Goal: Task Accomplishment & Management: Complete application form

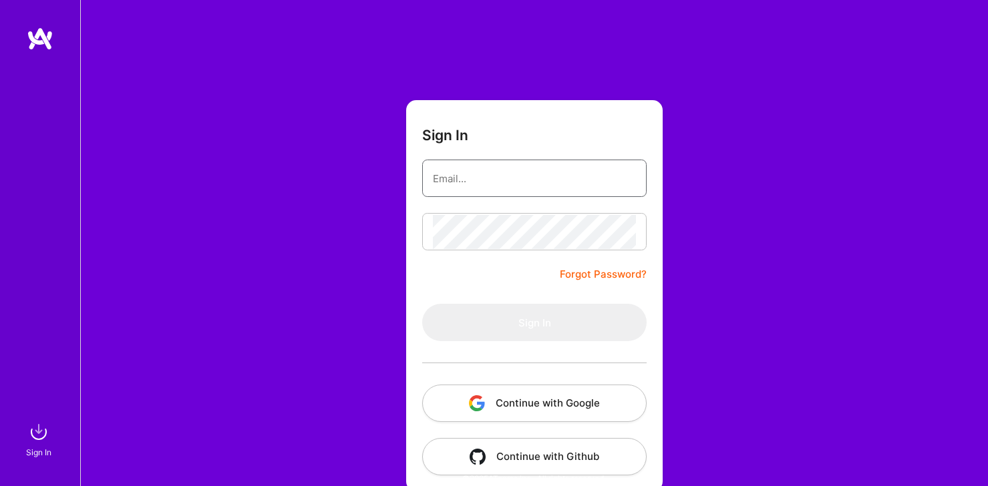
type input "[EMAIL_ADDRESS][DOMAIN_NAME]"
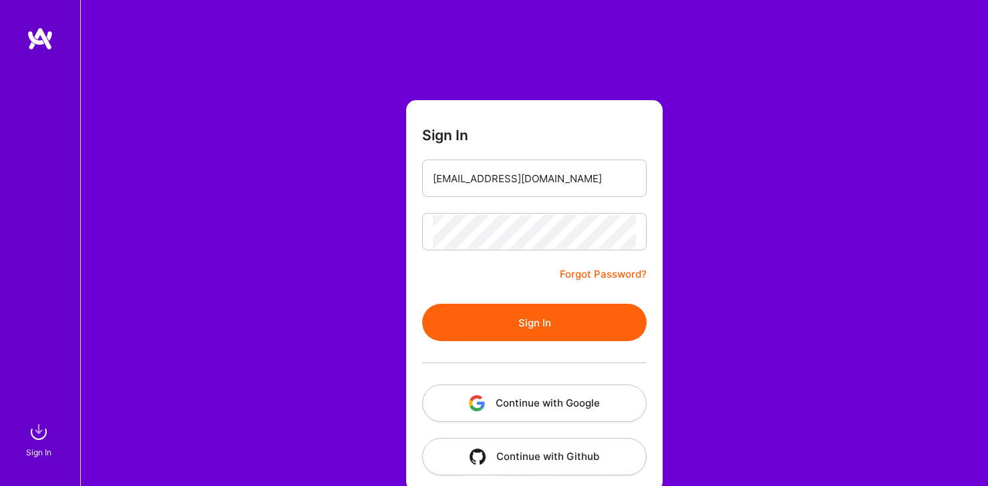
click at [484, 296] on form "Sign In [EMAIL_ADDRESS][DOMAIN_NAME] Forgot Password? Sign In Continue with Goo…" at bounding box center [534, 296] width 257 height 392
click at [495, 315] on button "Sign In" at bounding box center [534, 322] width 225 height 37
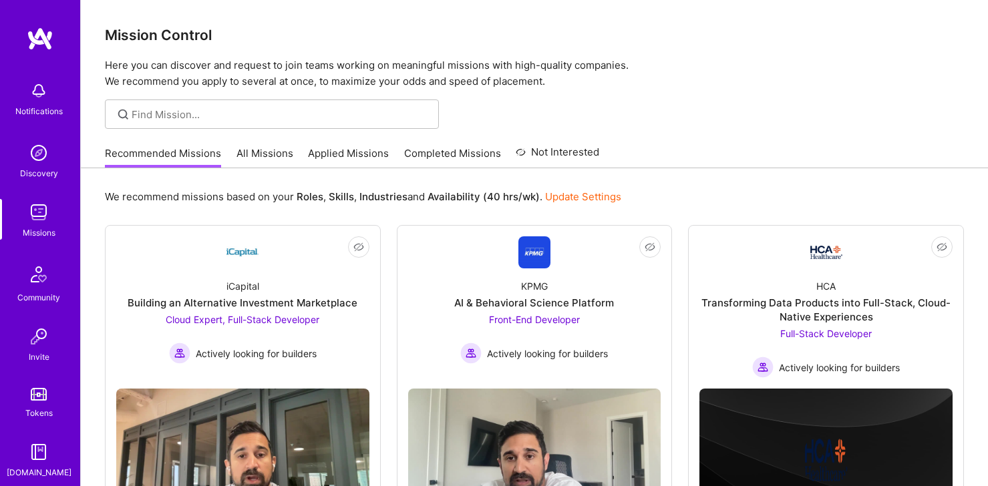
click at [34, 106] on div "Notifications" at bounding box center [38, 111] width 47 height 14
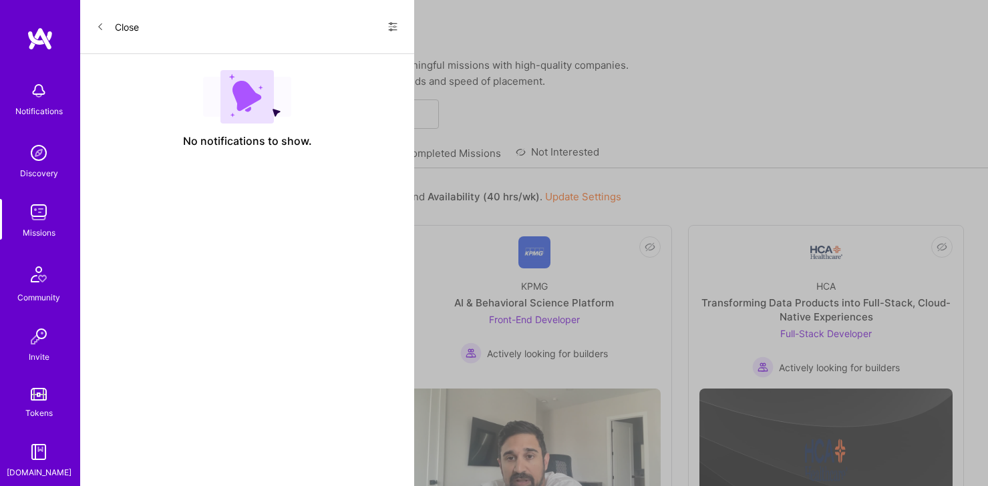
click at [391, 25] on icon at bounding box center [393, 26] width 11 height 11
click at [343, 50] on span "Show all notifications" at bounding box center [299, 54] width 93 height 13
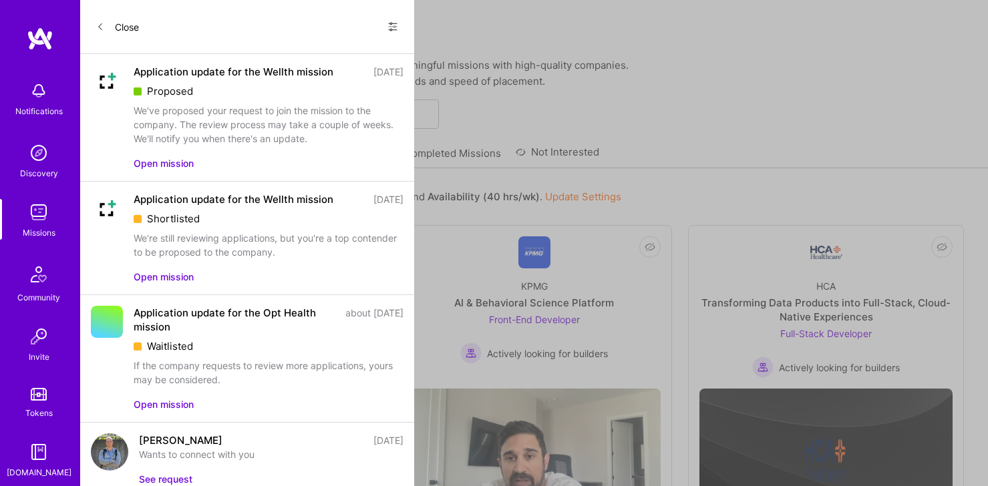
click at [258, 111] on div "We've proposed your request to join the mission to the company. The review proc…" at bounding box center [269, 125] width 270 height 42
click at [193, 136] on div "We've proposed your request to join the mission to the company. The review proc…" at bounding box center [269, 125] width 270 height 42
click at [176, 74] on div "Application update for the Wellth mission" at bounding box center [234, 72] width 200 height 14
click at [115, 78] on img at bounding box center [107, 81] width 32 height 32
click at [176, 161] on button "Open mission" at bounding box center [164, 163] width 60 height 14
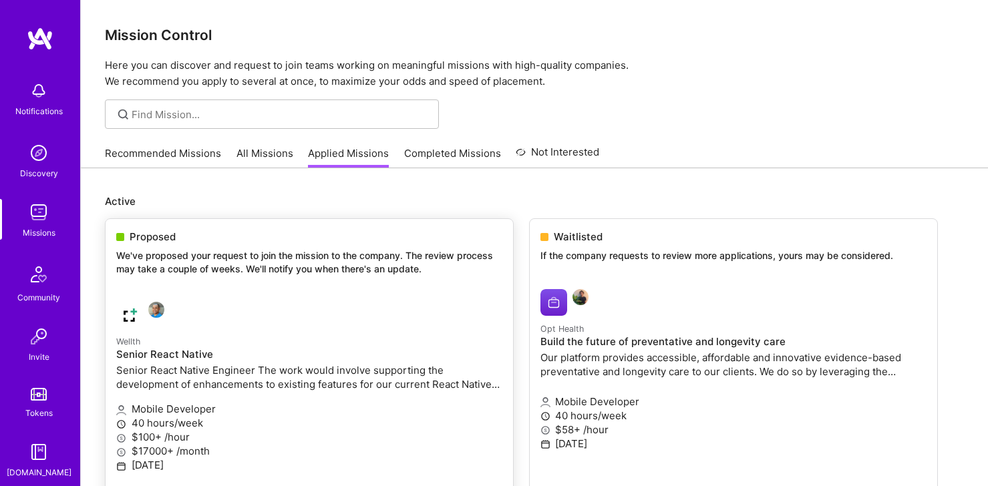
scroll to position [142, 0]
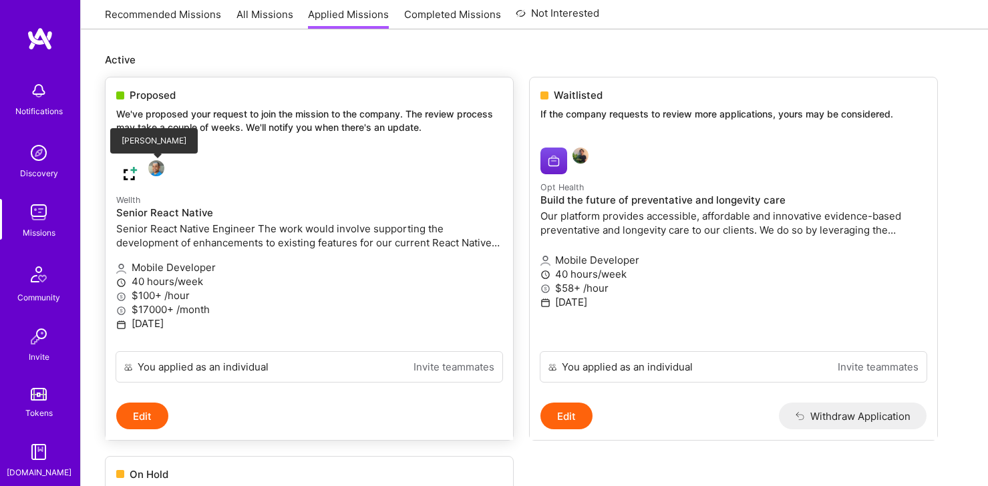
click at [162, 169] on img at bounding box center [156, 168] width 16 height 16
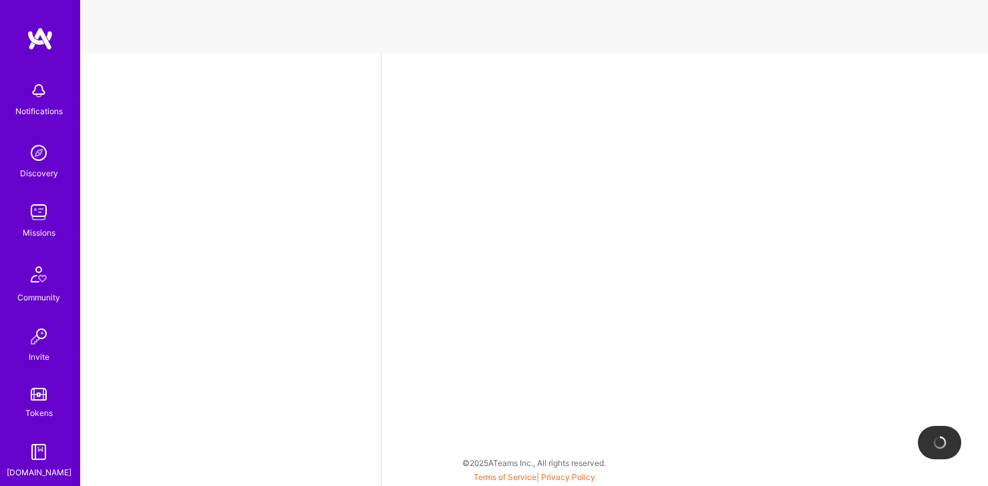
select select "US"
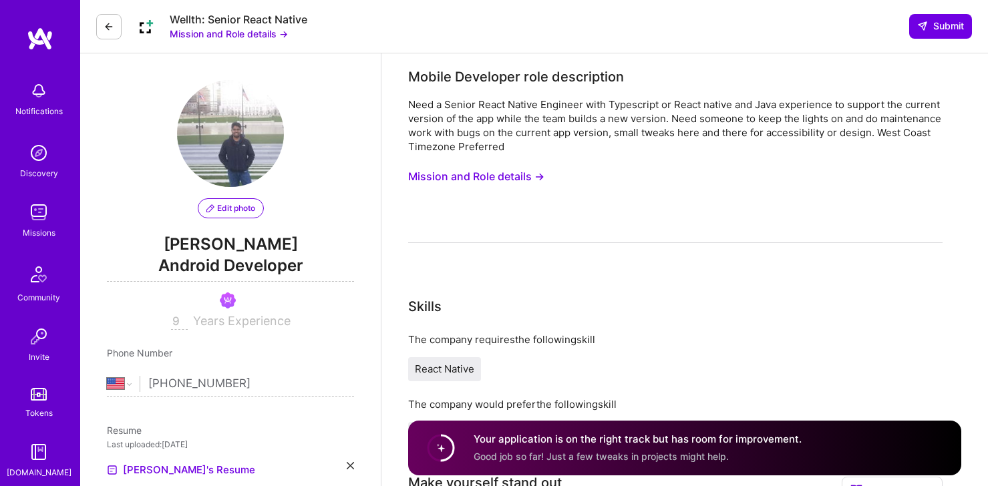
click at [481, 176] on button "Mission and Role details →" at bounding box center [476, 176] width 136 height 25
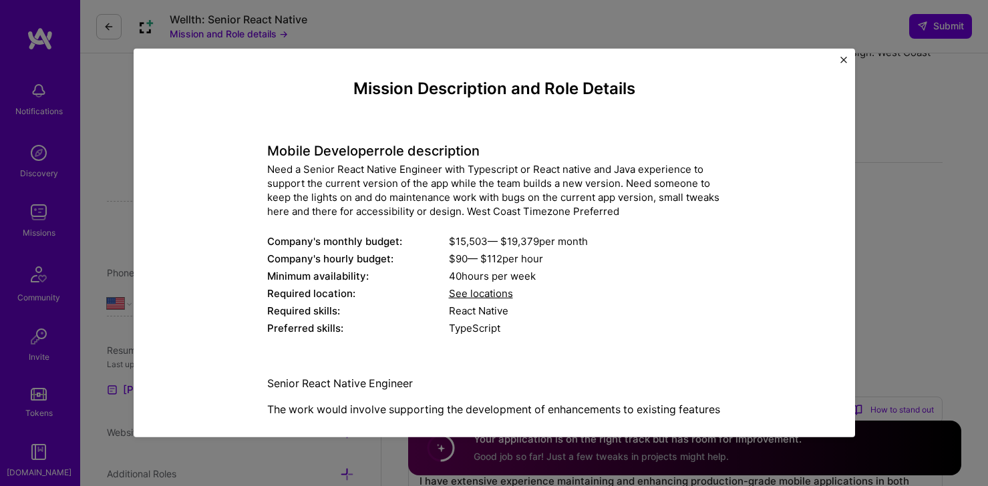
scroll to position [107, 0]
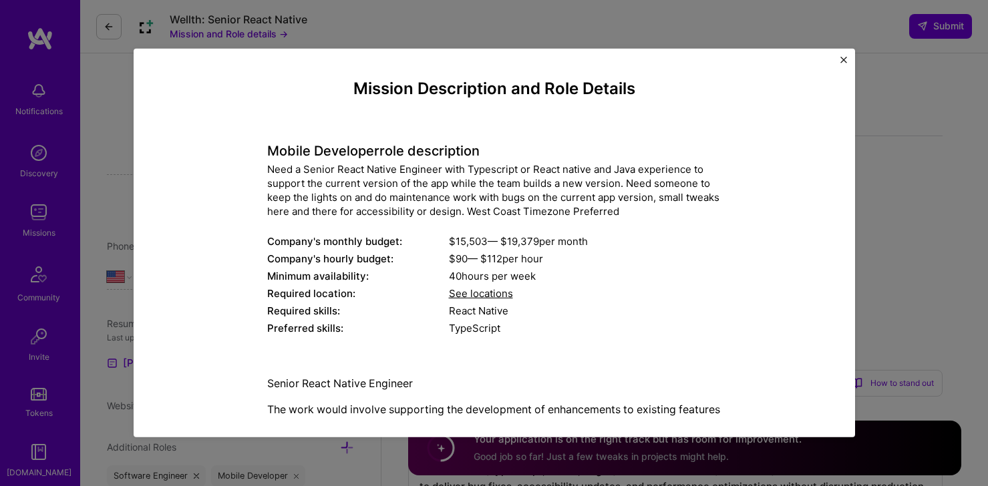
click at [485, 300] on div "See locations" at bounding box center [585, 294] width 273 height 14
click at [484, 290] on span "See locations" at bounding box center [481, 293] width 64 height 13
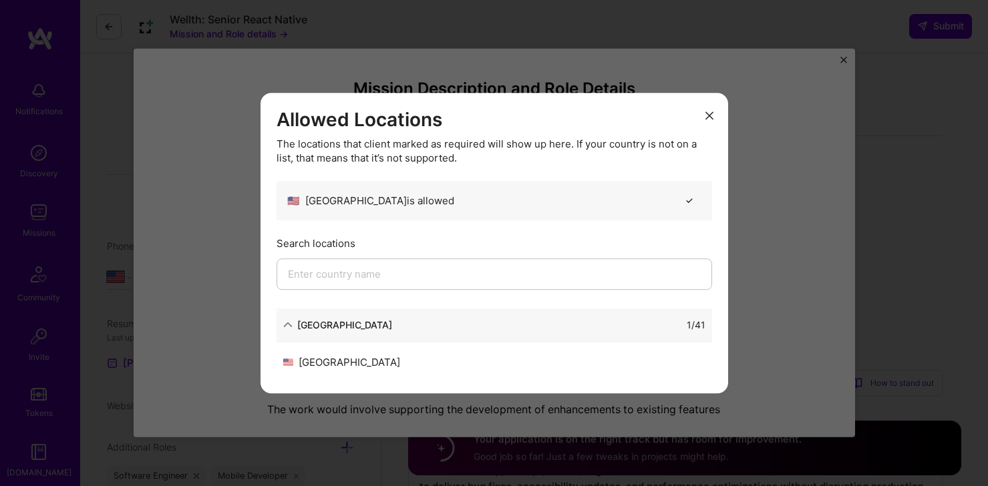
click at [705, 121] on button "modal" at bounding box center [710, 115] width 16 height 22
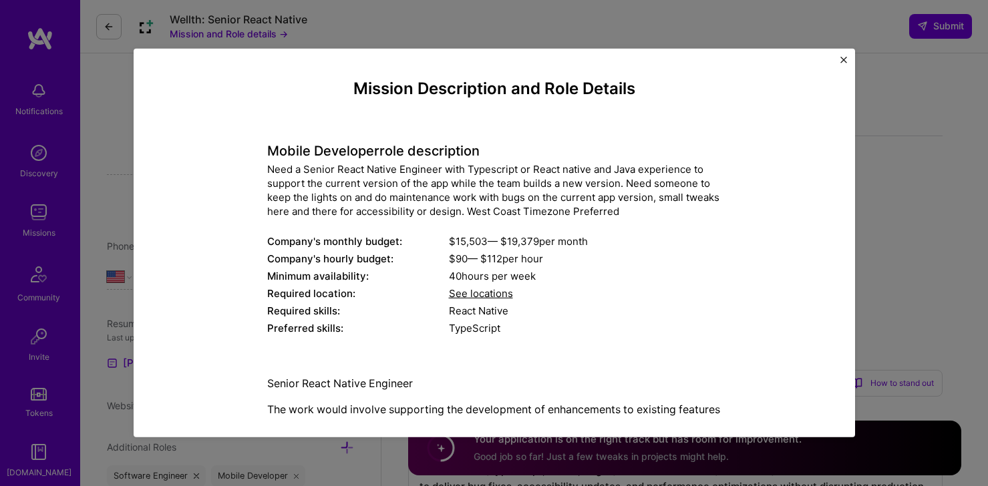
click at [846, 52] on div "Mission Description and Role Details Mobile Developer role description Need a S…" at bounding box center [495, 243] width 722 height 389
click at [833, 60] on div "Mission Description and Role Details Mobile Developer role description Need a S…" at bounding box center [495, 243] width 722 height 389
click at [842, 59] on img "Close" at bounding box center [844, 60] width 7 height 7
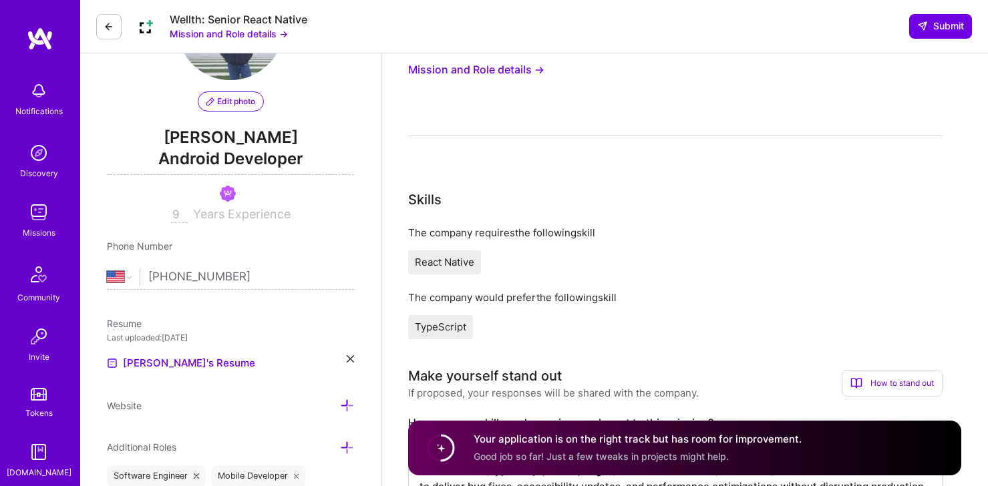
click at [257, 28] on button "Mission and Role details →" at bounding box center [229, 34] width 118 height 14
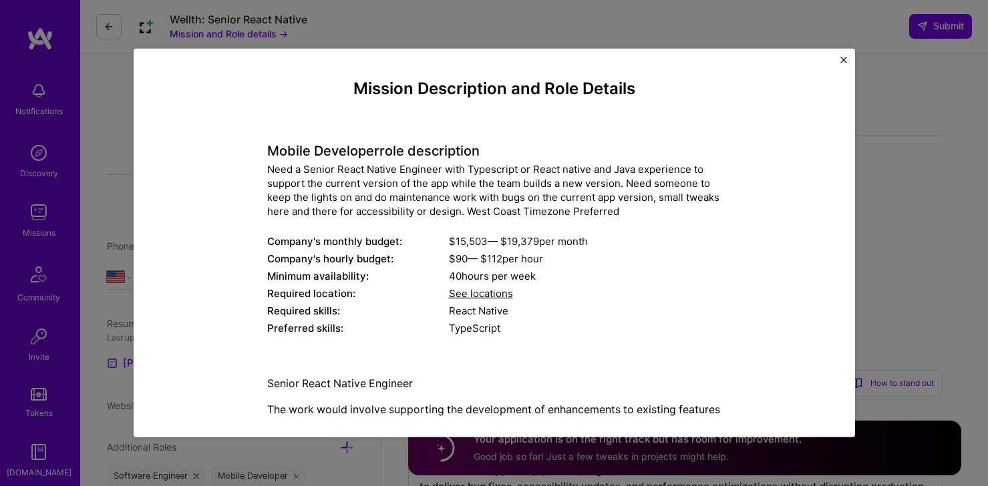
click at [124, 25] on div "Mission Description and Role Details Mobile Developer role description Need a S…" at bounding box center [494, 243] width 988 height 486
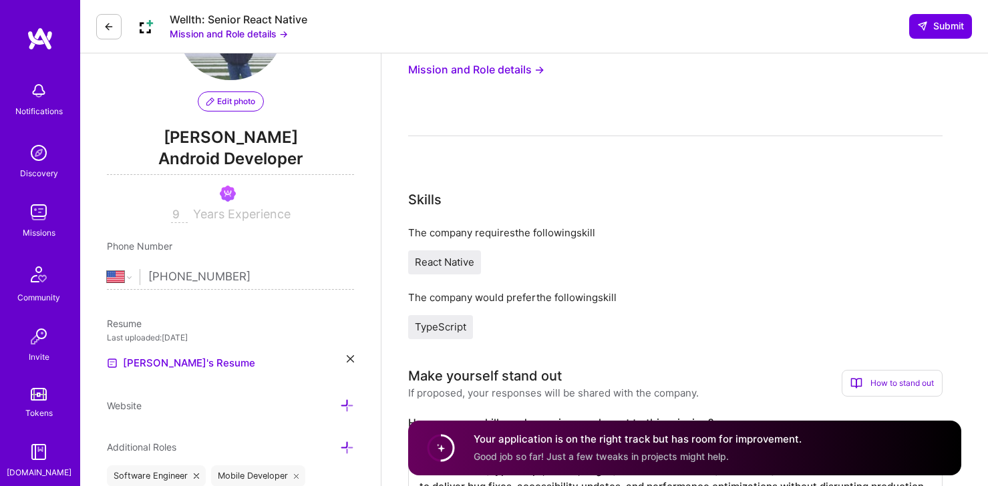
click at [114, 28] on icon at bounding box center [109, 26] width 11 height 11
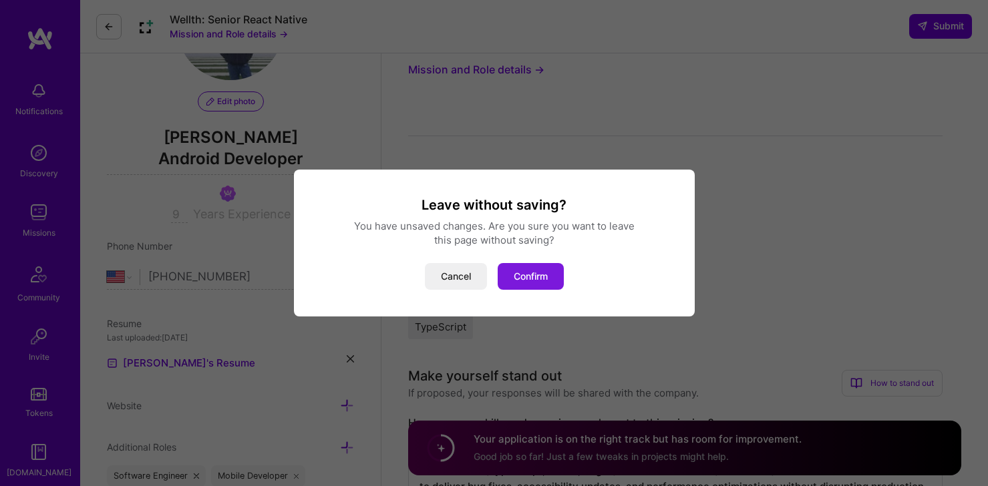
click at [521, 272] on button "Confirm" at bounding box center [531, 276] width 66 height 27
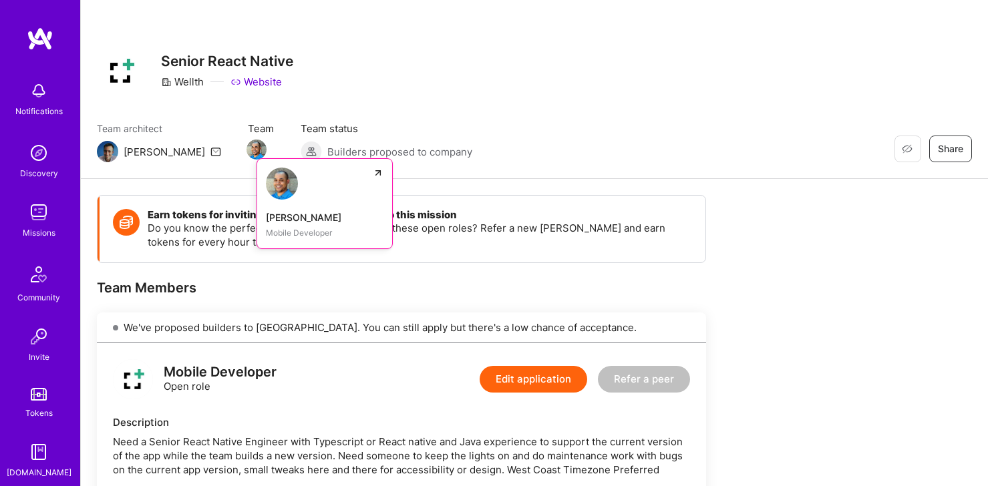
click at [247, 149] on img at bounding box center [257, 150] width 20 height 20
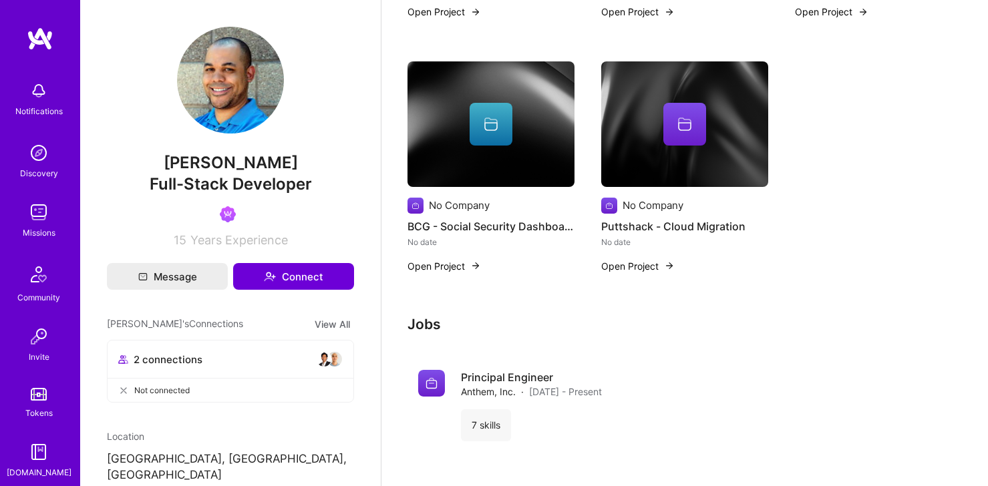
scroll to position [879, 0]
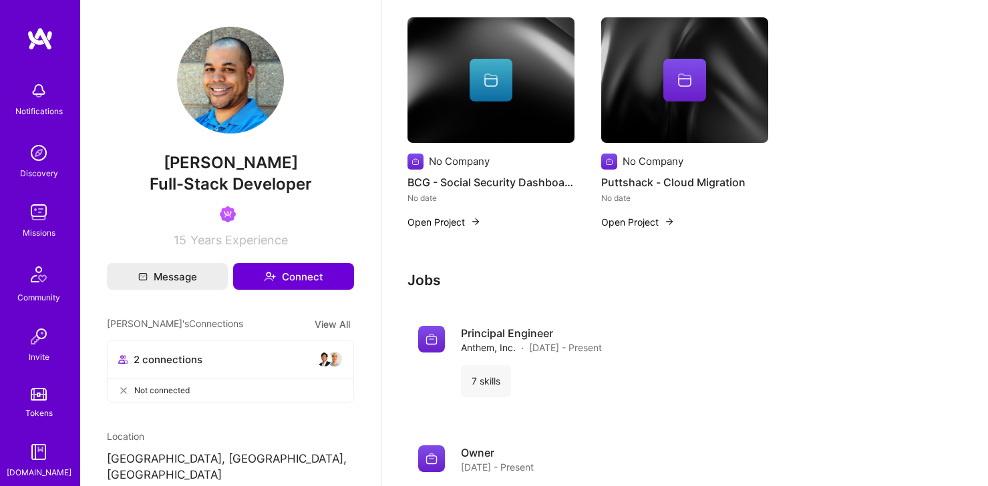
click at [332, 363] on img at bounding box center [335, 359] width 16 height 16
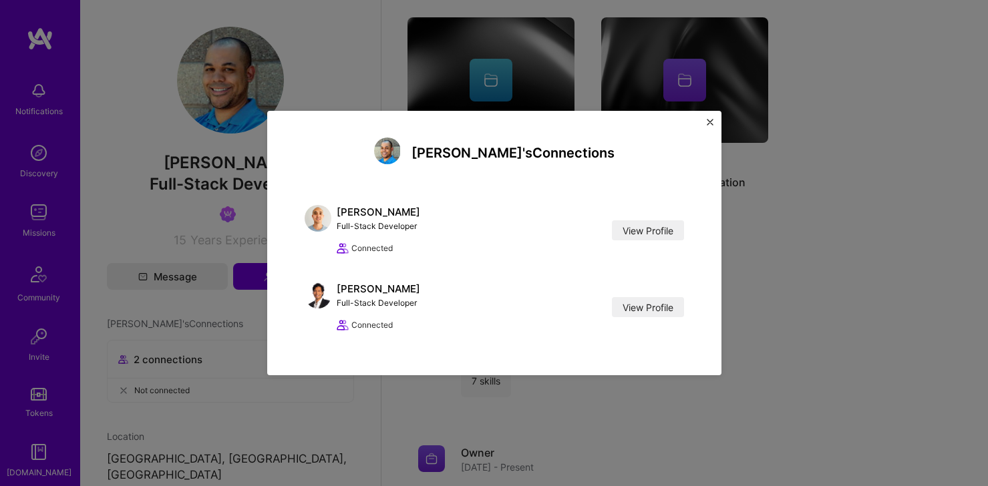
click at [369, 43] on div "[PERSON_NAME]'s Connections [PERSON_NAME] Full-Stack Developer View Profile Con…" at bounding box center [494, 243] width 988 height 486
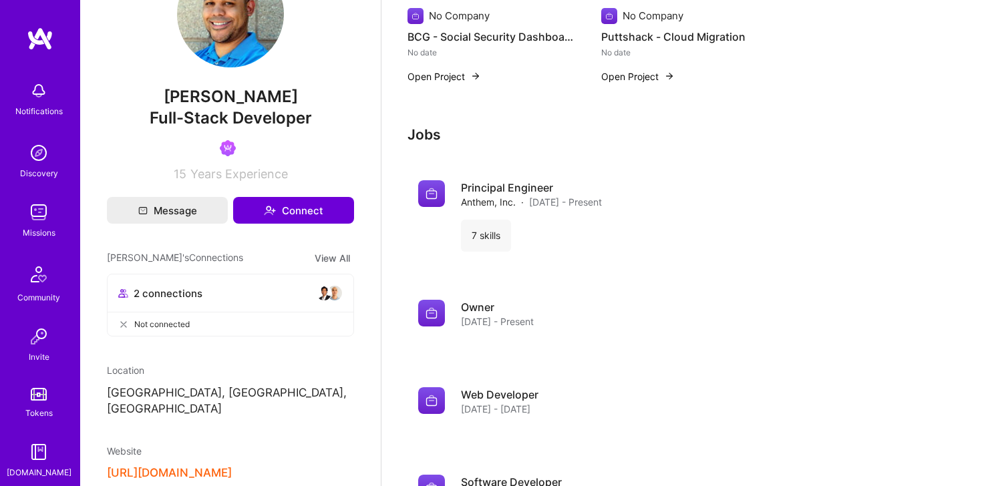
scroll to position [0, 0]
